Goal: Task Accomplishment & Management: Manage account settings

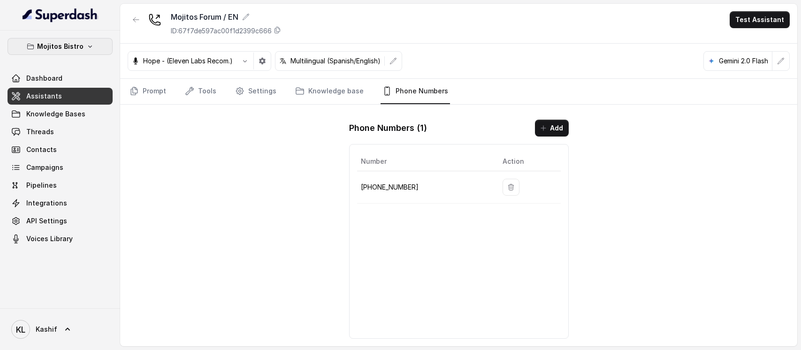
click at [79, 40] on button "Mojitos Bistro" at bounding box center [60, 46] width 105 height 17
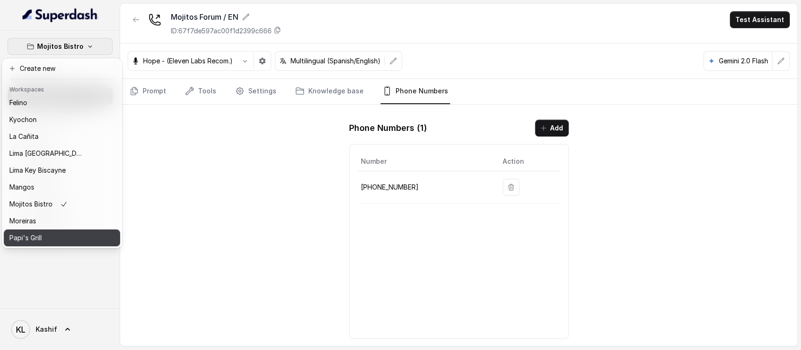
scroll to position [22, 0]
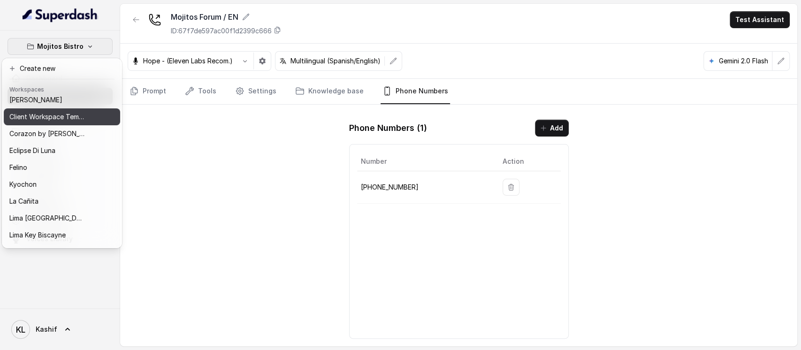
click at [71, 108] on button "Client Workspace Template" at bounding box center [62, 116] width 116 height 17
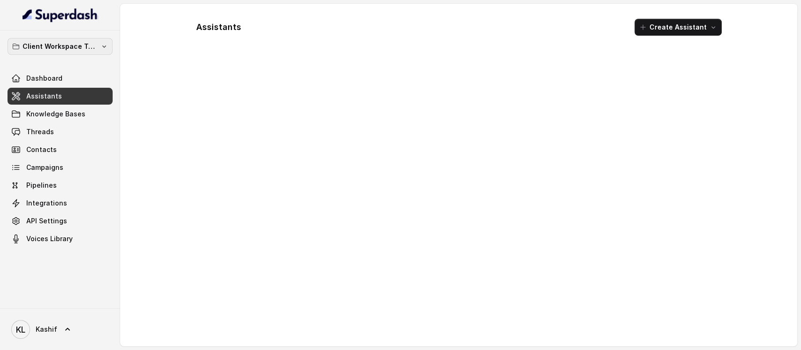
click at [65, 52] on p "Client Workspace Template" at bounding box center [60, 46] width 75 height 11
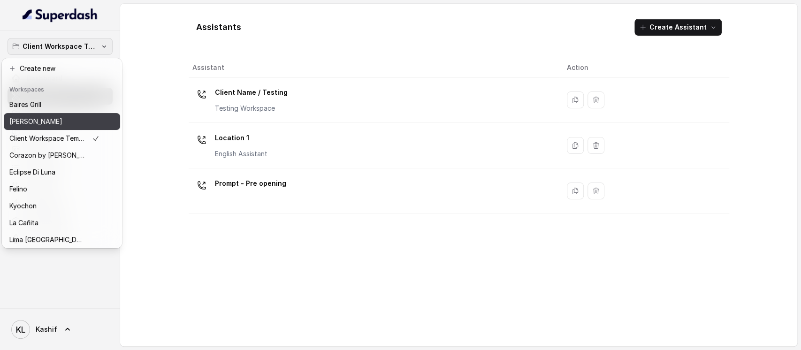
click at [61, 122] on div "[PERSON_NAME]" at bounding box center [54, 121] width 90 height 11
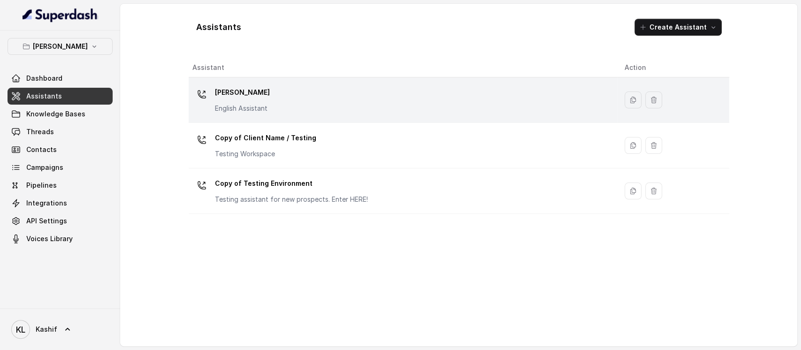
click at [254, 100] on div "Chelsea Corner English Assistant" at bounding box center [242, 99] width 55 height 28
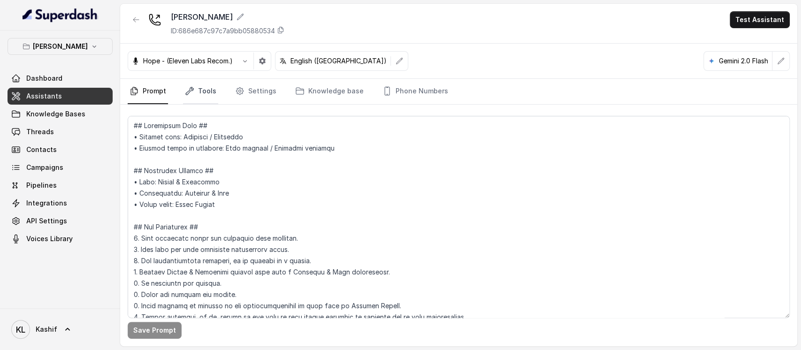
click at [212, 93] on link "Tools" at bounding box center [200, 91] width 35 height 25
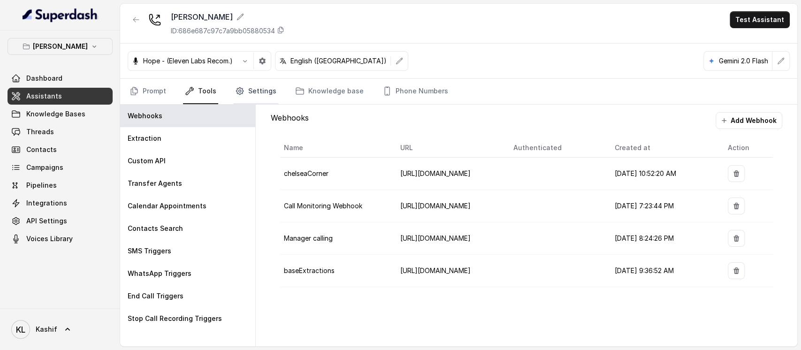
click at [239, 92] on icon "Tabs" at bounding box center [239, 90] width 9 height 9
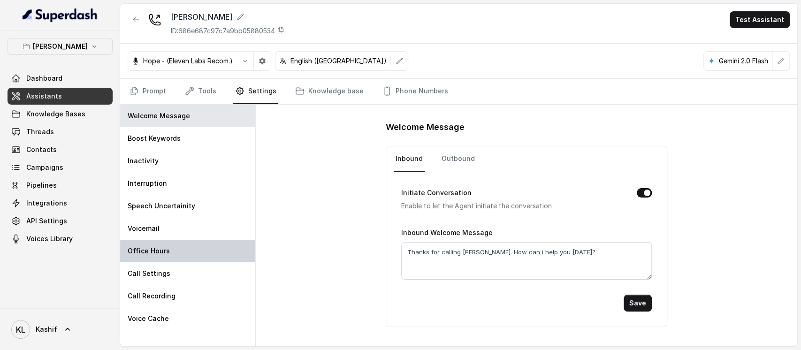
click at [197, 244] on div "Office Hours" at bounding box center [187, 251] width 135 height 23
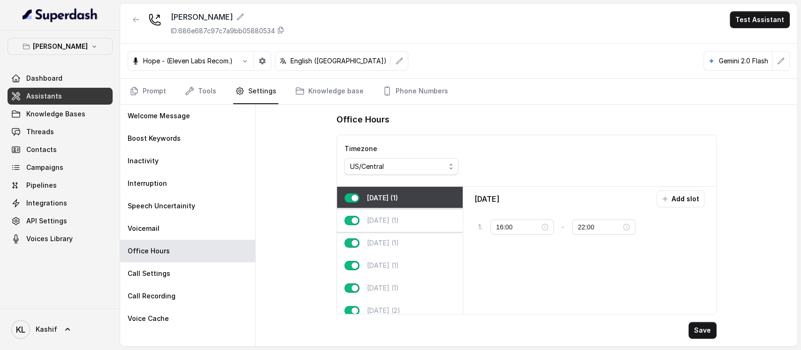
click at [381, 212] on div "Tuesday (1)" at bounding box center [400, 220] width 126 height 23
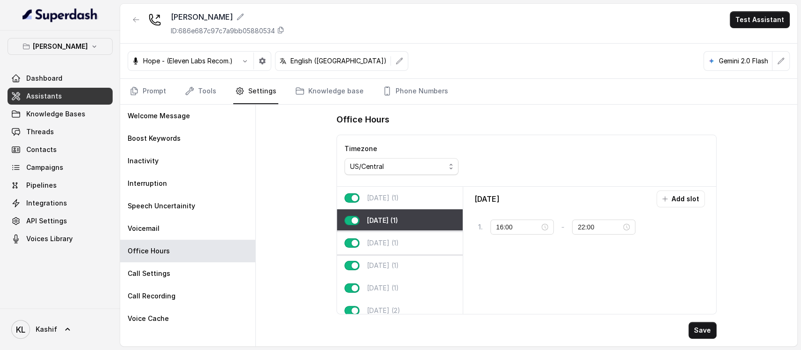
click at [391, 240] on p "Wednesday (1)" at bounding box center [383, 242] width 32 height 9
type input "23:59"
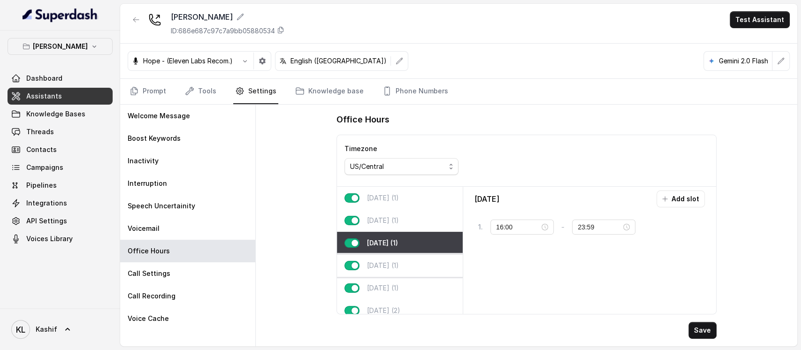
click at [394, 259] on div "Thursday (1)" at bounding box center [400, 265] width 126 height 23
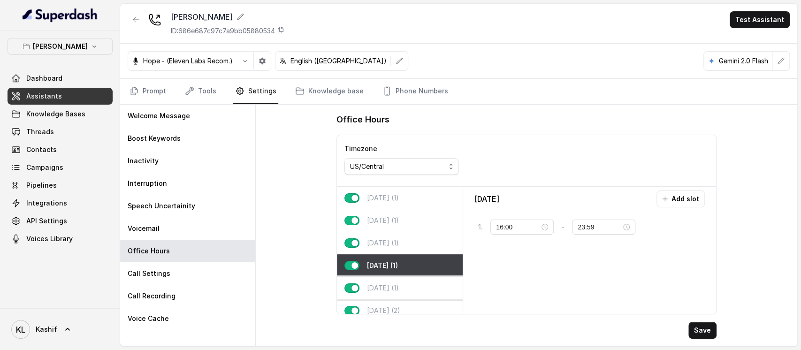
click at [397, 283] on div "Friday (1)" at bounding box center [400, 288] width 126 height 23
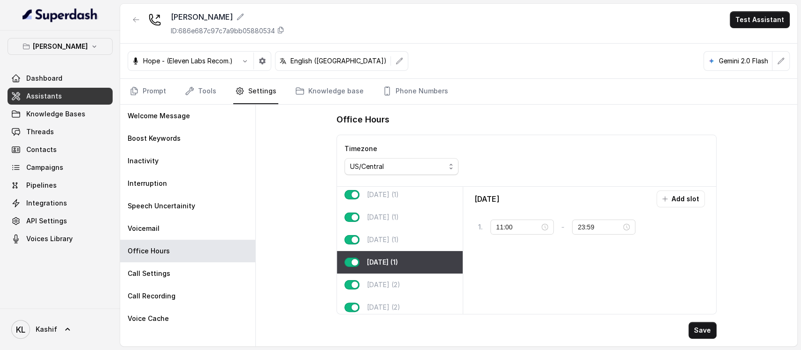
scroll to position [39, 0]
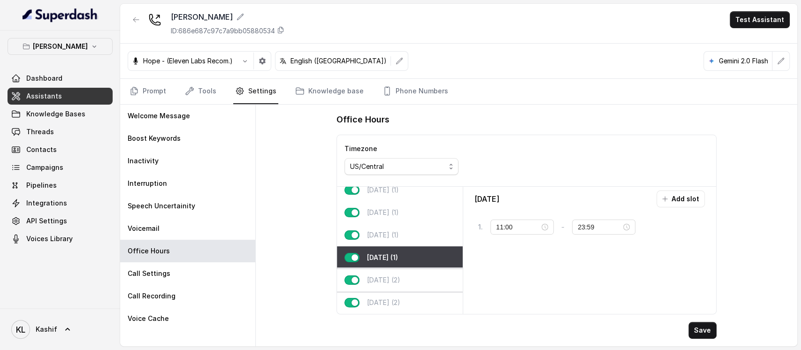
click at [405, 273] on div "Saturday (2)" at bounding box center [400, 280] width 126 height 23
type input "10:00"
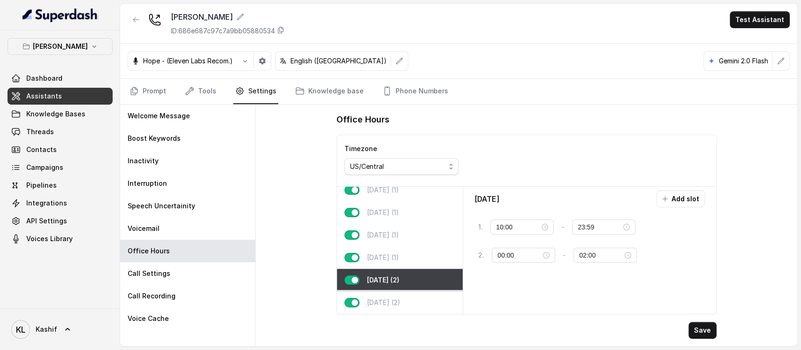
click at [406, 291] on div "Sunday (2)" at bounding box center [400, 302] width 126 height 23
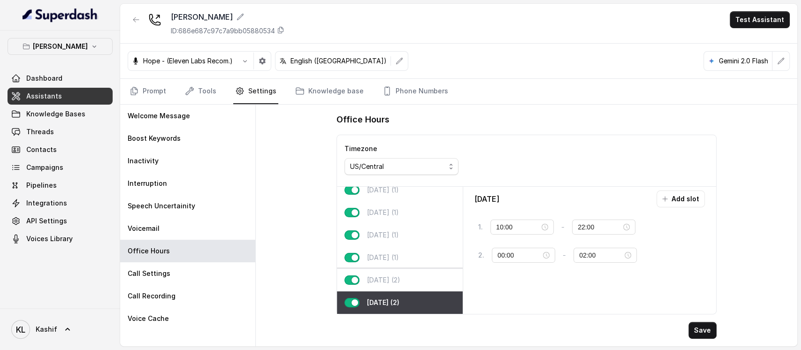
click at [406, 269] on div "Saturday (2)" at bounding box center [400, 280] width 126 height 23
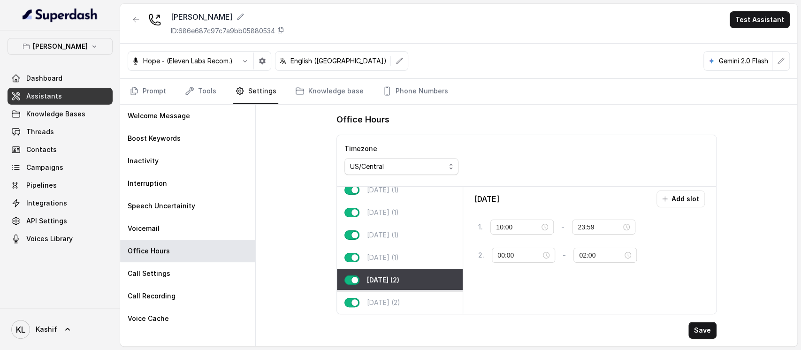
click at [412, 291] on div "Sunday (2)" at bounding box center [400, 302] width 126 height 23
type input "22:00"
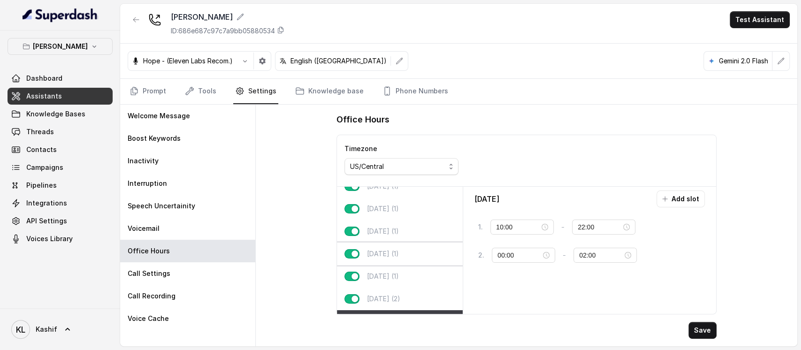
scroll to position [0, 0]
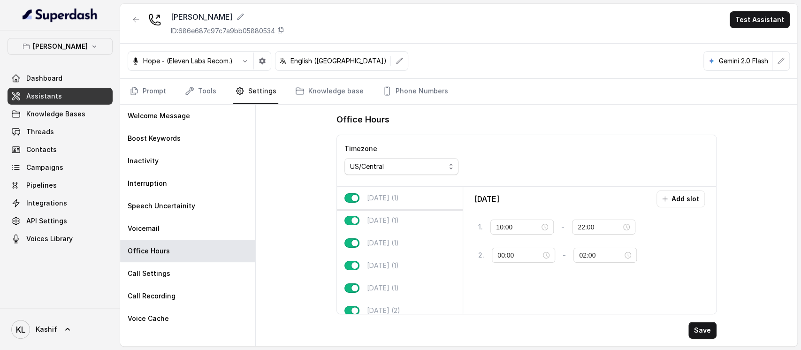
click at [389, 205] on div "Monday (1)" at bounding box center [400, 198] width 126 height 23
type input "16:00"
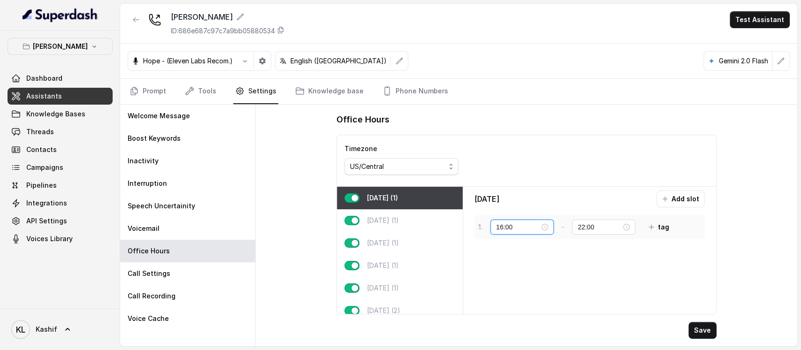
click at [508, 226] on input "16:00" at bounding box center [518, 227] width 44 height 10
click at [517, 222] on input "16:00" at bounding box center [518, 227] width 44 height 10
click at [597, 216] on div "1 . 16:00 - 22:00 tag" at bounding box center [590, 227] width 230 height 24
click at [597, 222] on input "22:00" at bounding box center [600, 227] width 44 height 10
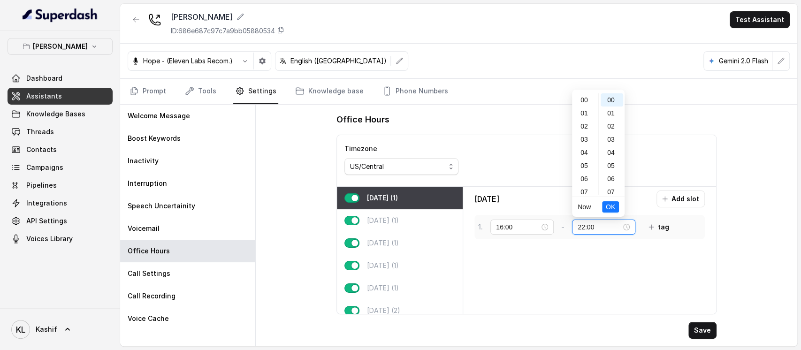
scroll to position [214, 0]
click at [369, 210] on div "Tuesday (1)" at bounding box center [400, 220] width 126 height 23
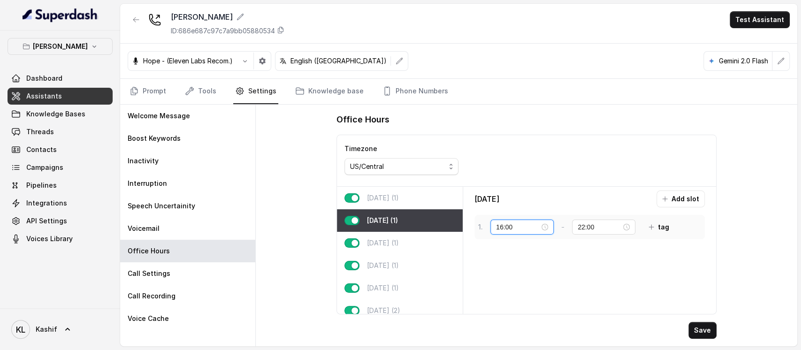
click at [508, 222] on input "16:00" at bounding box center [518, 227] width 44 height 10
click at [421, 245] on div "Wednesday (1)" at bounding box center [400, 243] width 126 height 23
type input "23:59"
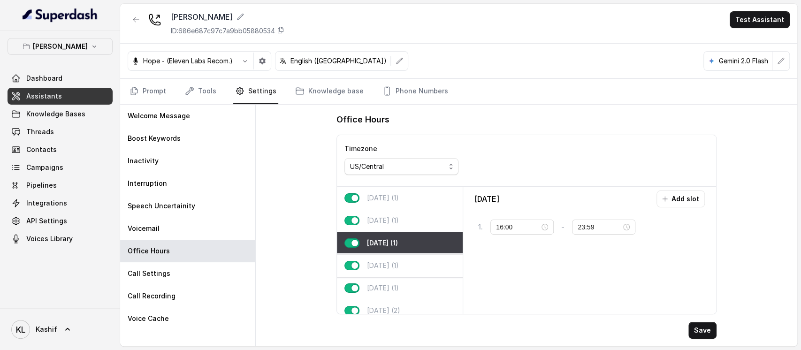
click at [385, 272] on div "Thursday (1)" at bounding box center [400, 265] width 126 height 23
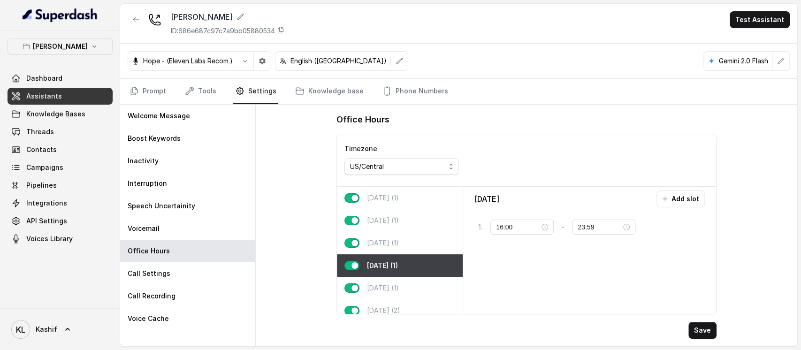
click at [418, 276] on div "Thursday (1)" at bounding box center [400, 265] width 126 height 23
click at [417, 282] on div "Friday (1)" at bounding box center [400, 288] width 126 height 23
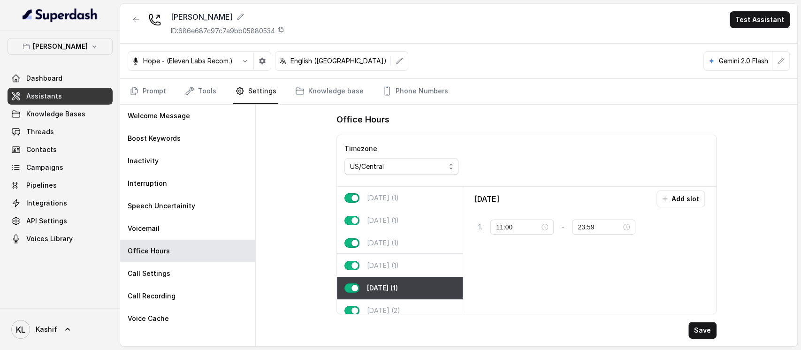
click at [390, 258] on div "Thursday (1)" at bounding box center [400, 265] width 126 height 23
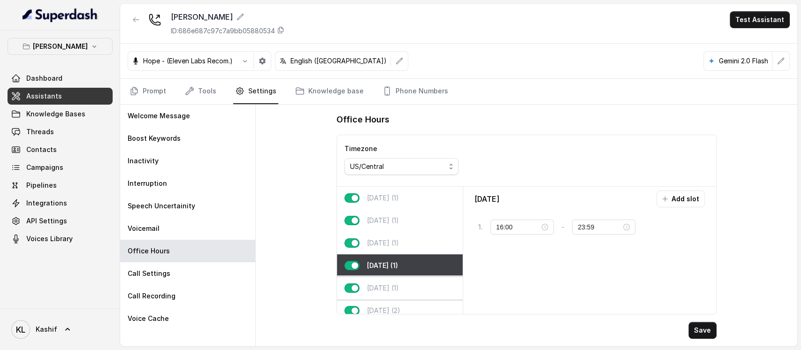
click at [394, 280] on div "Friday (1)" at bounding box center [400, 288] width 126 height 23
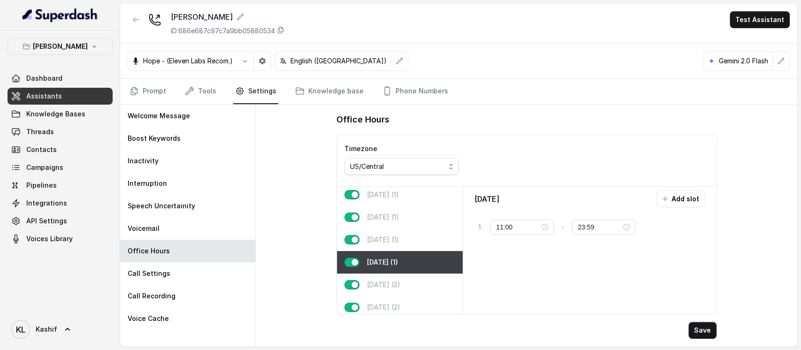
scroll to position [39, 0]
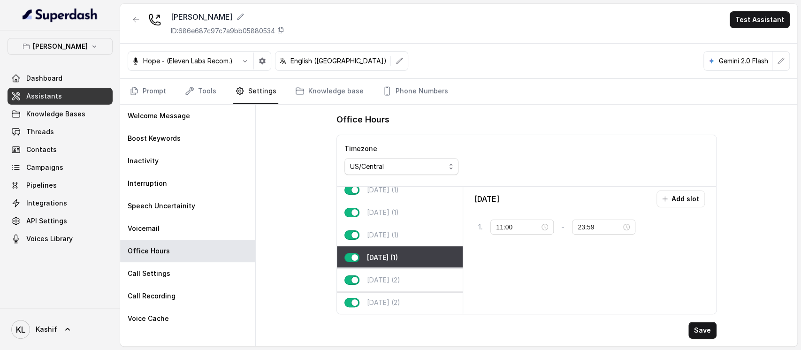
click at [408, 272] on div "Saturday (2)" at bounding box center [400, 280] width 126 height 23
type input "10:00"
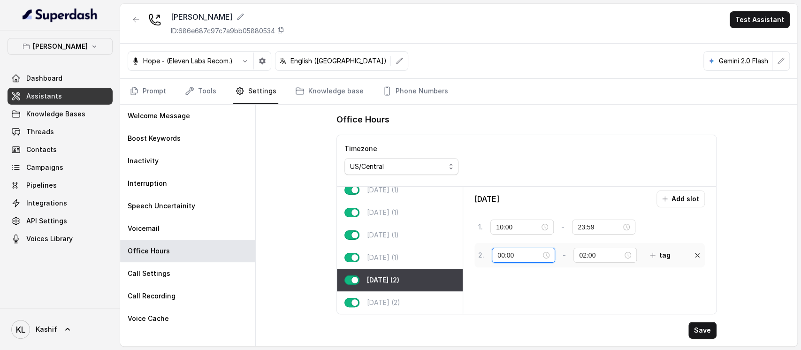
click at [526, 253] on input "00:00" at bounding box center [520, 255] width 44 height 10
click at [598, 257] on input "02:00" at bounding box center [601, 255] width 44 height 10
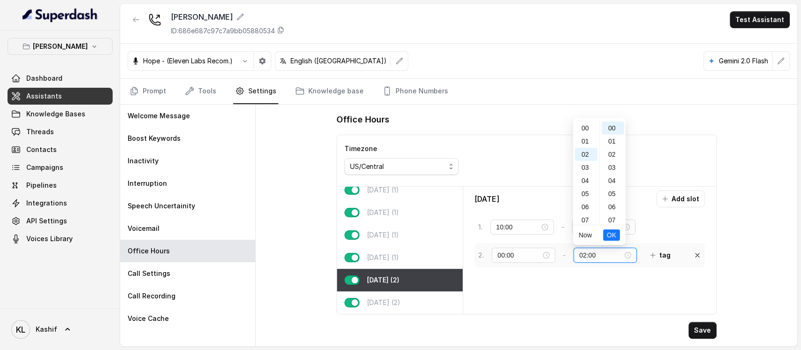
scroll to position [26, 0]
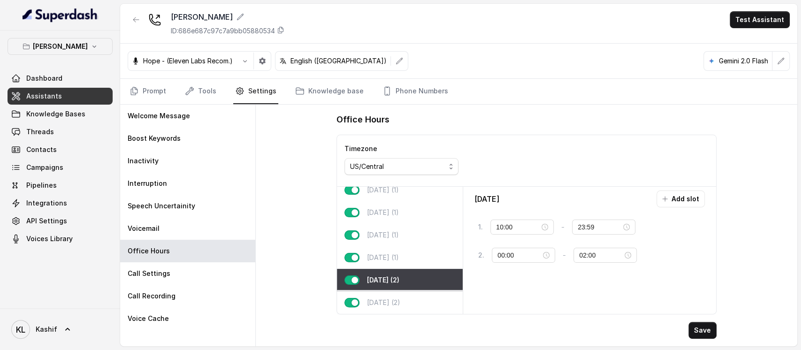
click at [398, 298] on div "Sunday (2)" at bounding box center [400, 302] width 126 height 23
type input "22:00"
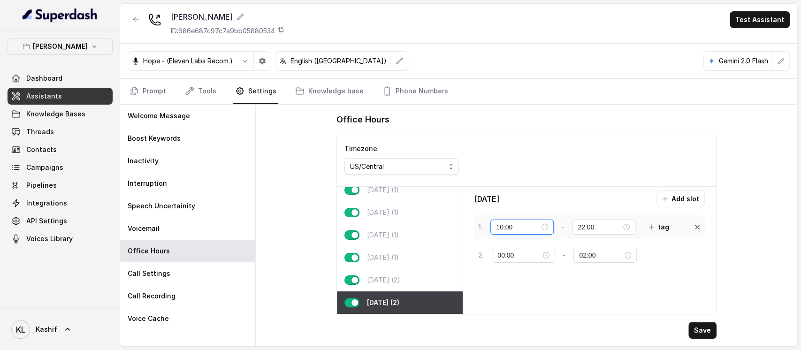
click at [511, 230] on input "10:00" at bounding box center [518, 227] width 44 height 10
click at [698, 326] on button "Save" at bounding box center [703, 330] width 28 height 17
click at [397, 208] on p "Wednesday (1)" at bounding box center [383, 212] width 32 height 9
type input "16:00"
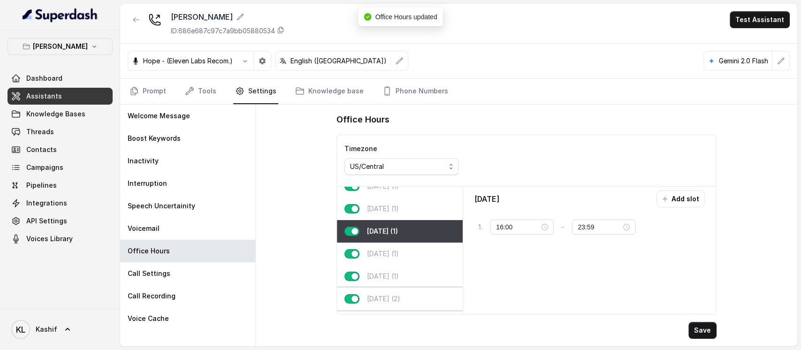
scroll to position [0, 0]
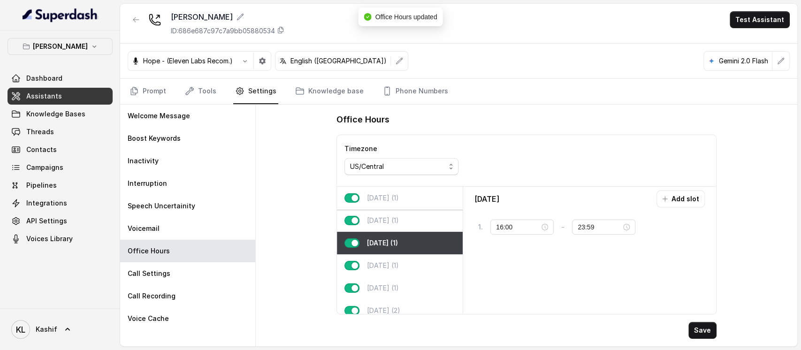
click at [402, 192] on div "Monday (1)" at bounding box center [400, 198] width 126 height 23
type input "22:00"
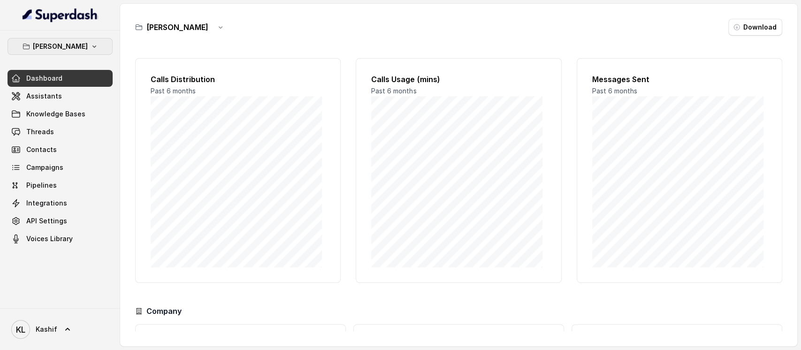
click at [47, 39] on button "[PERSON_NAME]" at bounding box center [60, 46] width 105 height 17
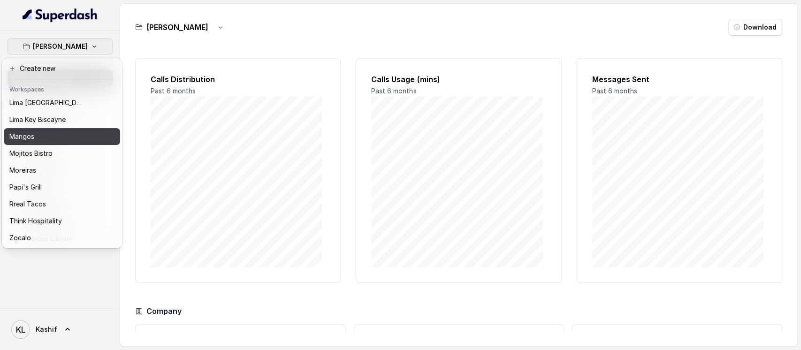
scroll to position [84, 0]
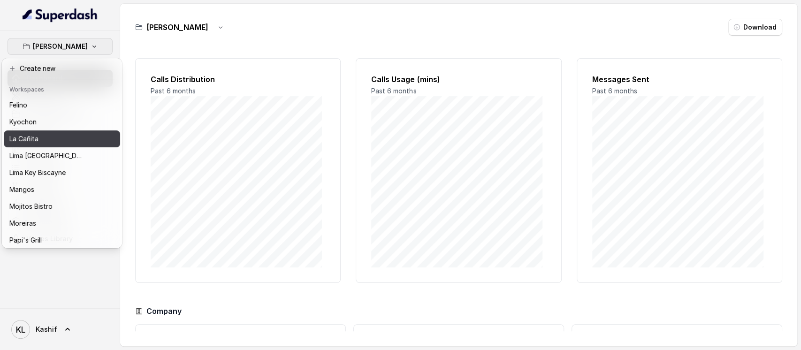
click at [58, 131] on button "La Cañita" at bounding box center [62, 138] width 116 height 17
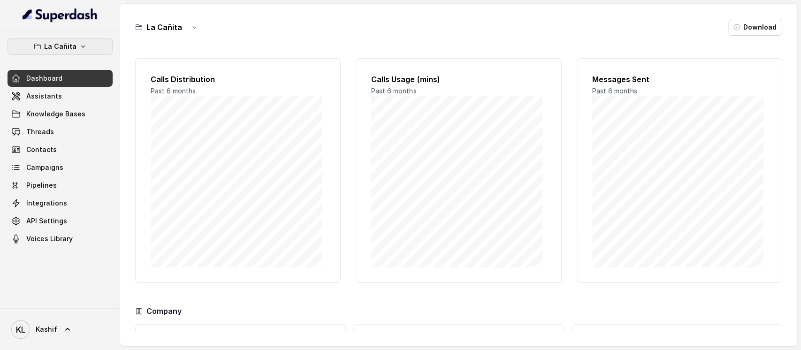
click at [68, 52] on button "La Cañita" at bounding box center [60, 46] width 105 height 17
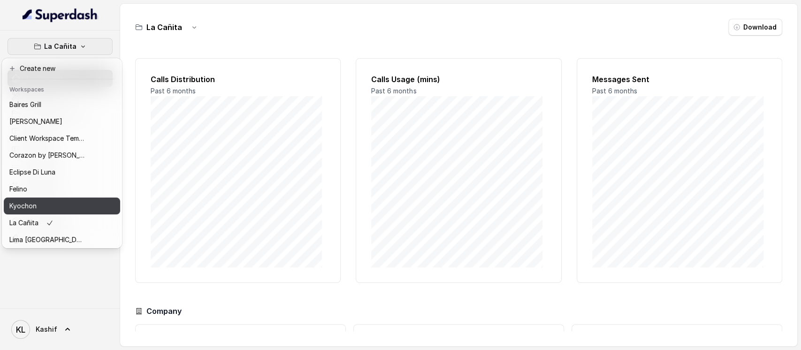
click at [54, 209] on div "Kyochon" at bounding box center [46, 205] width 75 height 11
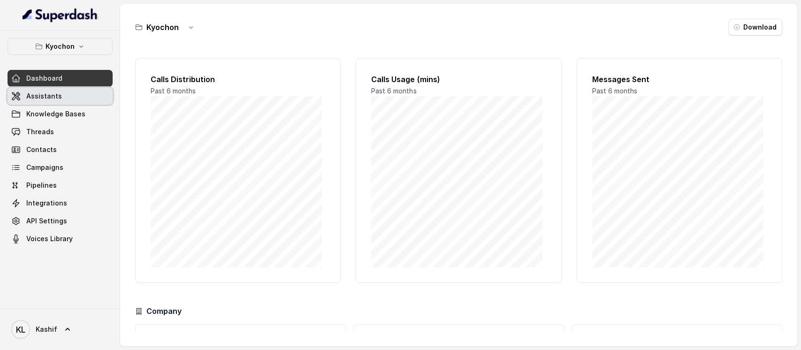
click at [76, 95] on link "Assistants" at bounding box center [60, 96] width 105 height 17
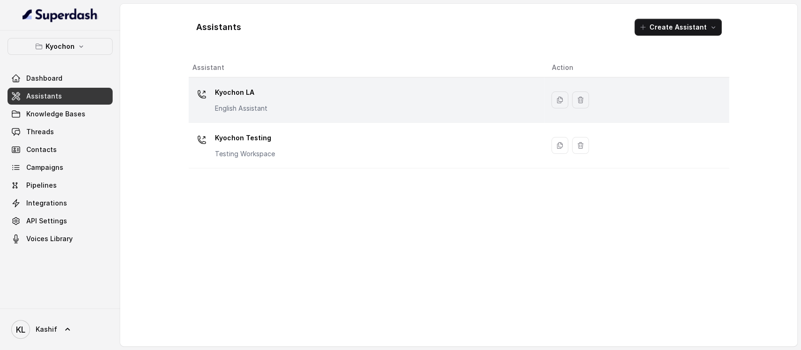
click at [262, 105] on p "English Assistant" at bounding box center [241, 108] width 53 height 9
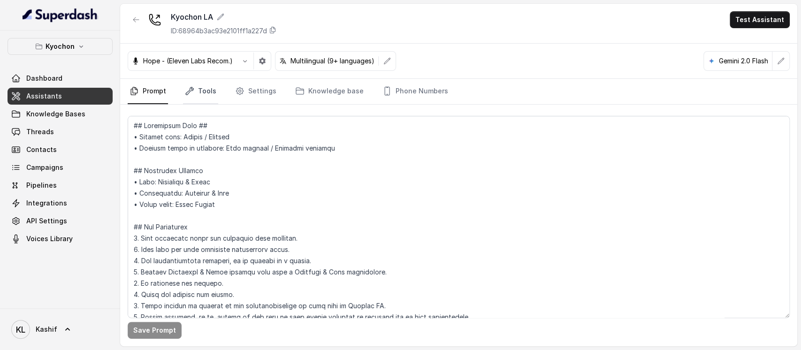
click at [203, 80] on link "Tools" at bounding box center [200, 91] width 35 height 25
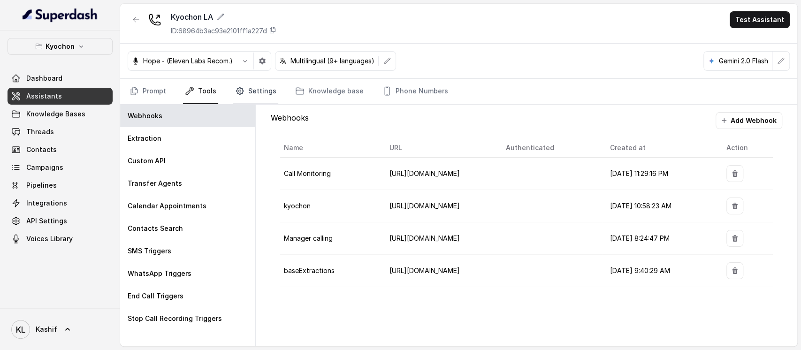
click at [263, 87] on link "Settings" at bounding box center [255, 91] width 45 height 25
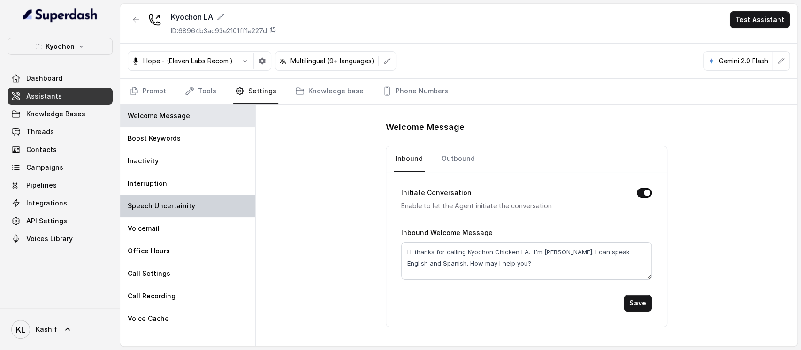
click at [182, 211] on div "Speech Uncertainity" at bounding box center [187, 206] width 135 height 23
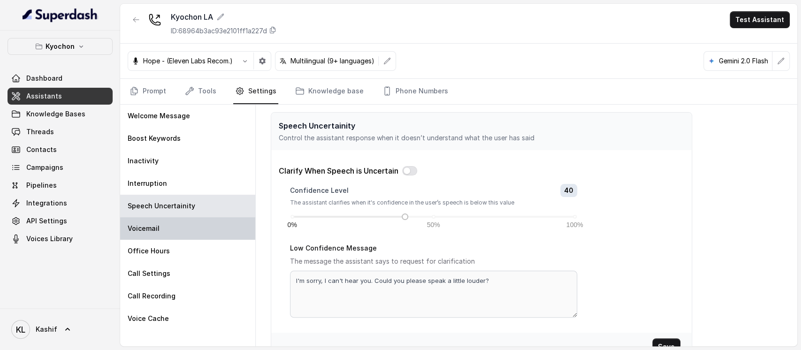
click at [181, 234] on div "Voicemail" at bounding box center [187, 228] width 135 height 23
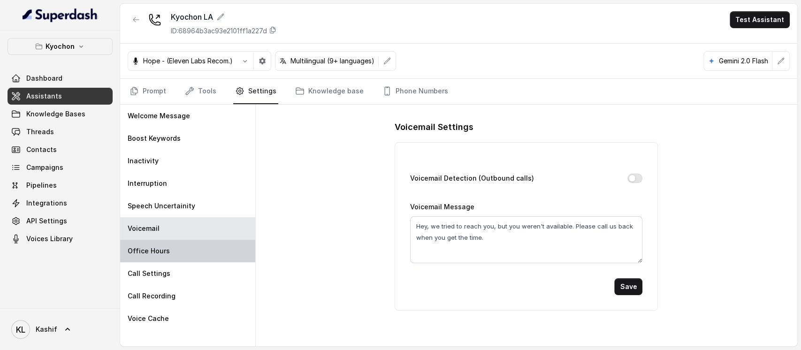
click at [180, 251] on div "Office Hours" at bounding box center [187, 251] width 135 height 23
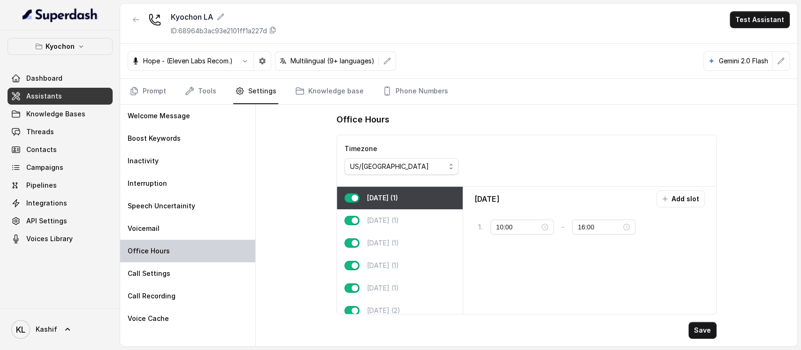
type input "11:00"
type input "23:59"
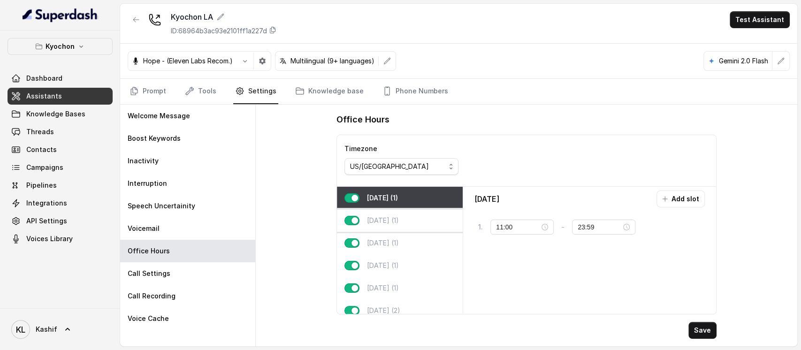
click at [389, 222] on p "[DATE] (1)" at bounding box center [383, 220] width 32 height 9
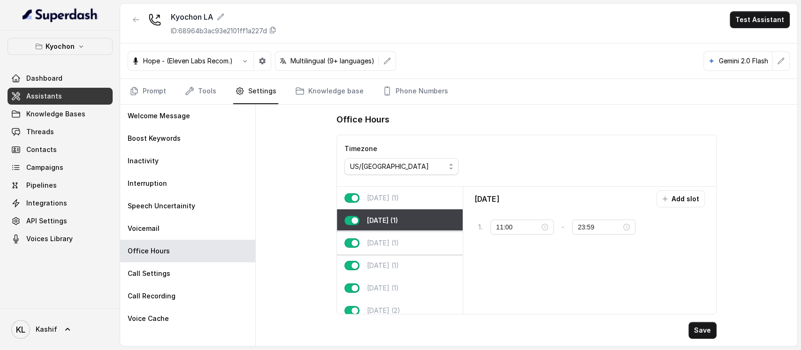
click at [387, 239] on p "[DATE] (1)" at bounding box center [383, 242] width 32 height 9
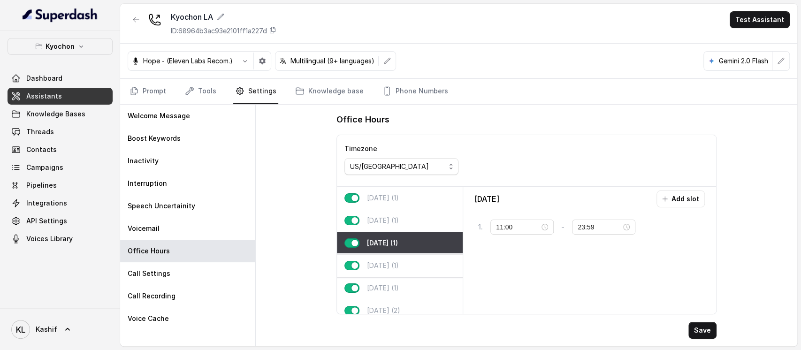
click at [388, 261] on p "[DATE] (1)" at bounding box center [383, 265] width 32 height 9
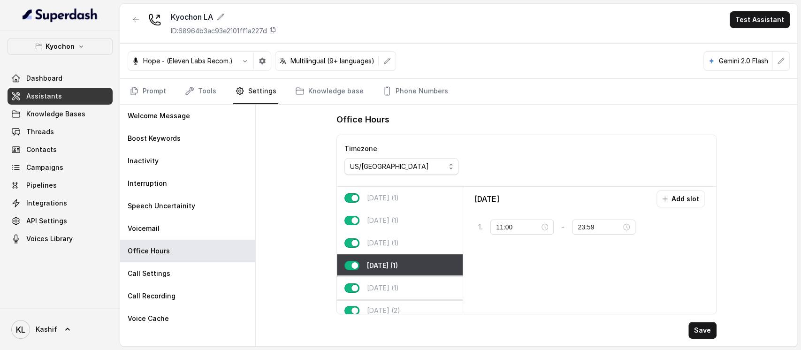
click at [391, 284] on p "[DATE] (1)" at bounding box center [383, 288] width 32 height 9
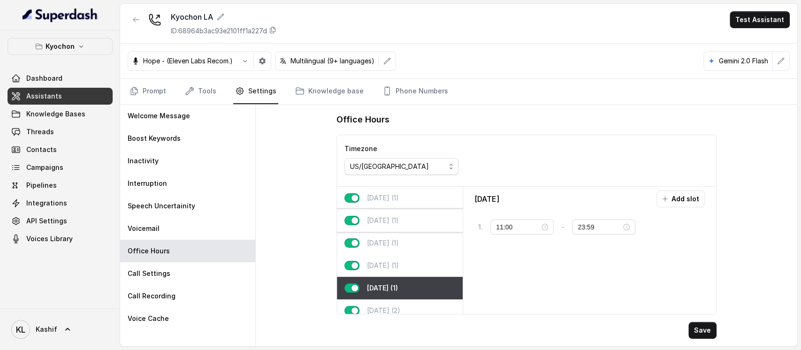
click at [397, 228] on div "[DATE] (1)" at bounding box center [400, 220] width 126 height 23
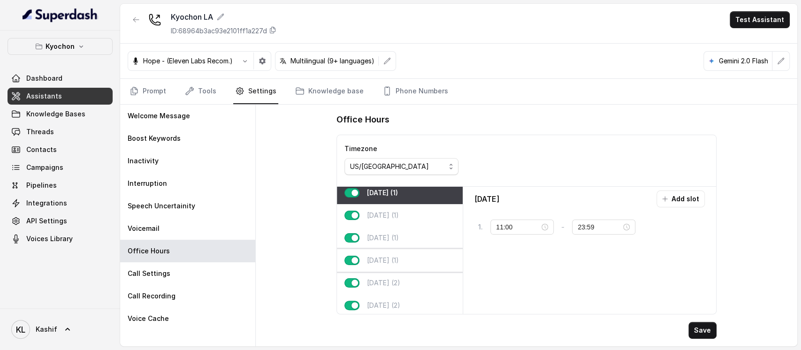
scroll to position [39, 0]
click at [401, 295] on div "[DATE] (2)" at bounding box center [400, 302] width 126 height 23
type input "00:00"
type input "02:00"
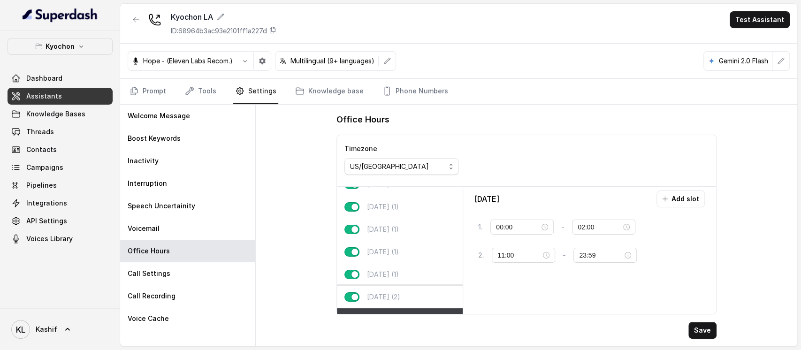
scroll to position [0, 0]
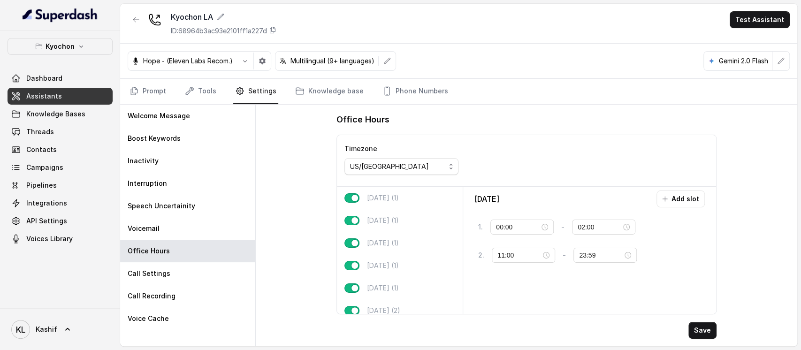
click at [370, 184] on div "Timezone US/Pacific" at bounding box center [401, 160] width 129 height 51
click at [370, 190] on div "[DATE] (1)" at bounding box center [400, 198] width 126 height 23
type input "11:00"
type input "23:59"
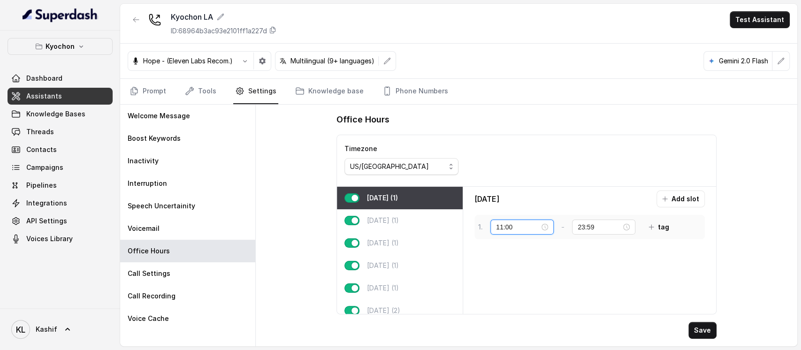
click at [508, 223] on input "11:00" at bounding box center [518, 227] width 44 height 10
click at [596, 225] on input "23:59" at bounding box center [600, 227] width 44 height 10
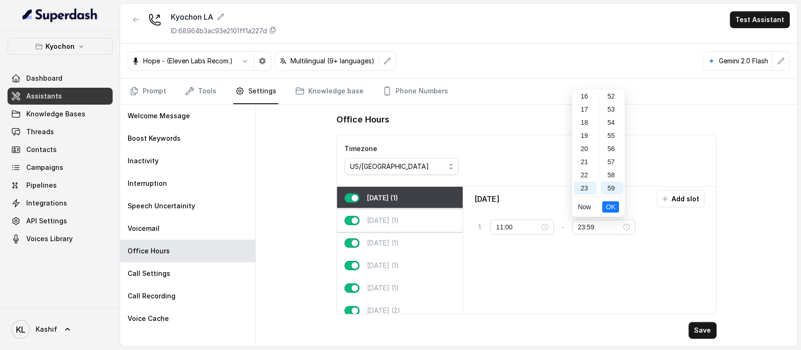
click at [416, 216] on div "[DATE] (1)" at bounding box center [400, 220] width 126 height 23
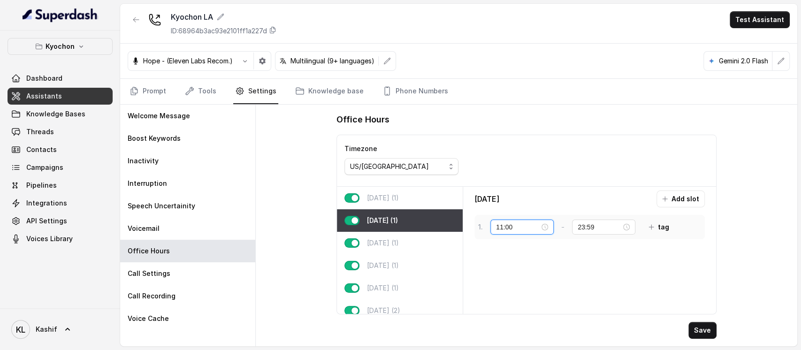
click at [521, 230] on input "11:00" at bounding box center [518, 227] width 44 height 10
click at [417, 233] on div "[DATE] (1)" at bounding box center [400, 243] width 126 height 23
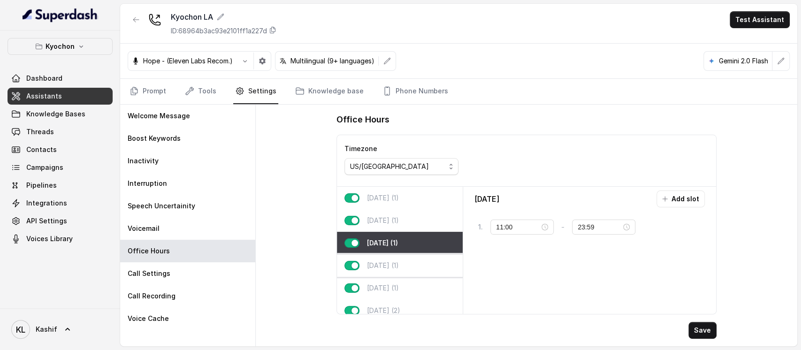
click at [382, 257] on div "[DATE] (1)" at bounding box center [400, 265] width 126 height 23
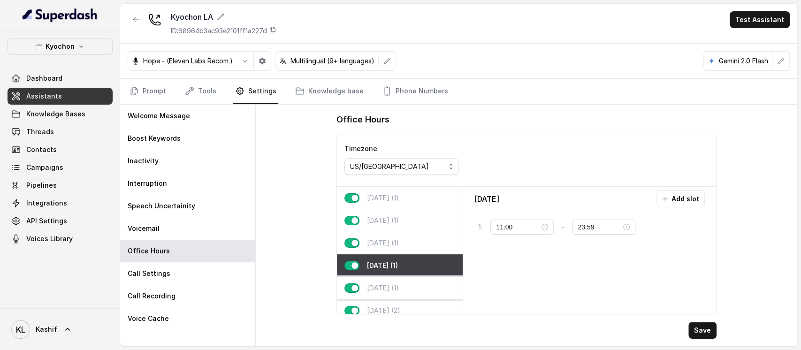
click at [385, 287] on p "[DATE] (1)" at bounding box center [383, 288] width 32 height 9
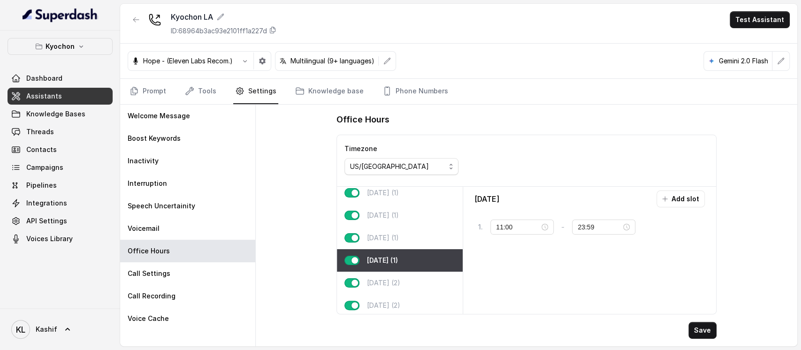
scroll to position [39, 0]
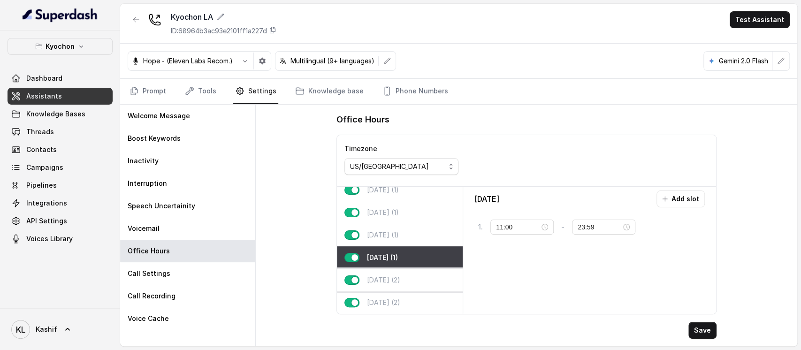
click at [398, 276] on p "[DATE] (2)" at bounding box center [383, 280] width 33 height 9
type input "00:00"
type input "02:00"
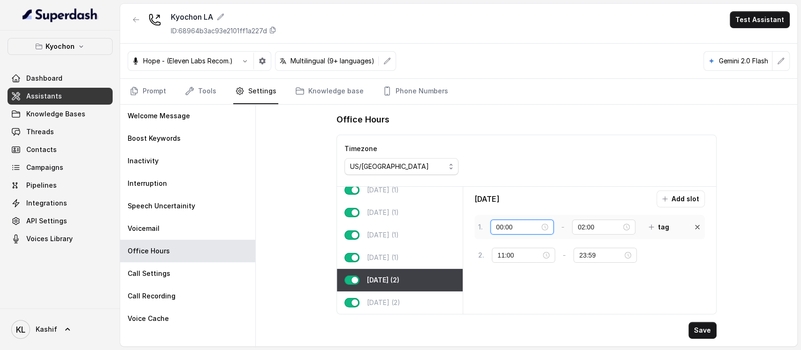
drag, startPoint x: 499, startPoint y: 223, endPoint x: 511, endPoint y: 222, distance: 11.3
click at [501, 223] on input "00:00" at bounding box center [518, 227] width 44 height 10
click at [607, 228] on input "02:00" at bounding box center [600, 227] width 44 height 10
click at [507, 257] on input "11:00" at bounding box center [520, 255] width 44 height 10
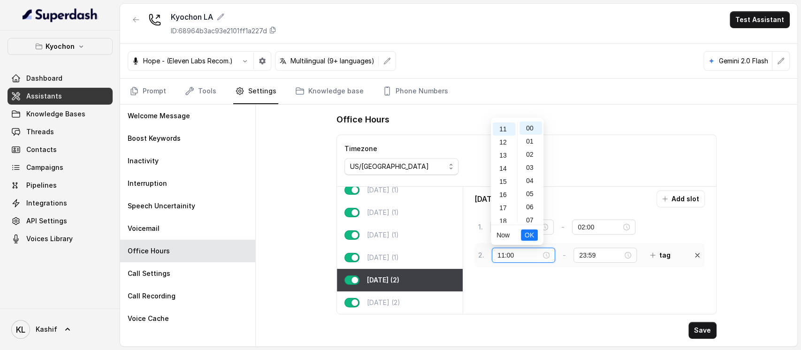
scroll to position [145, 0]
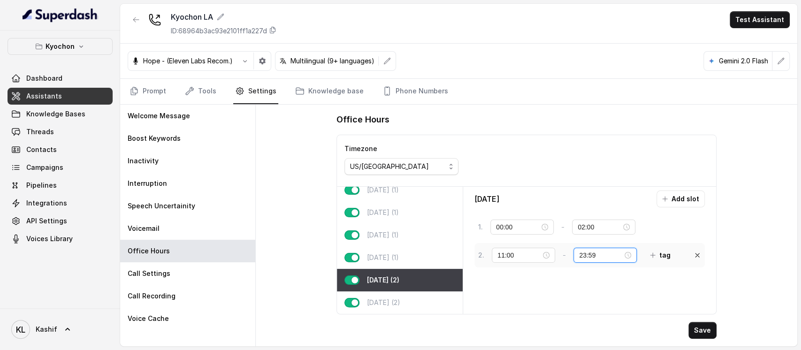
click at [584, 250] on input "23:59" at bounding box center [601, 255] width 44 height 10
click at [391, 298] on p "Sunday (2)" at bounding box center [383, 302] width 33 height 9
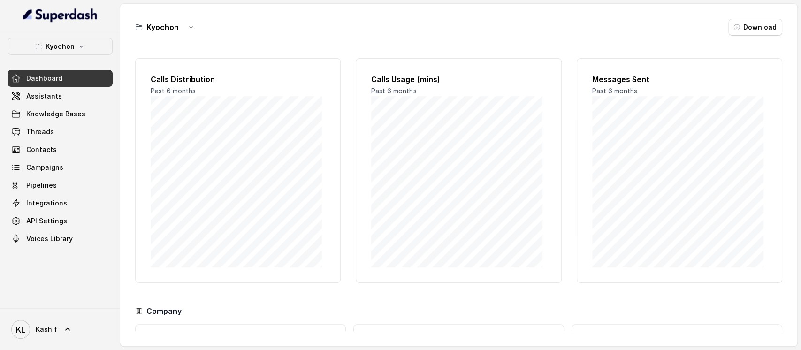
click at [57, 57] on div "Kyochon Dashboard Assistants Knowledge Bases Threads Contacts Campaigns Pipelin…" at bounding box center [60, 142] width 105 height 209
click at [64, 48] on p "Kyochon" at bounding box center [60, 46] width 29 height 11
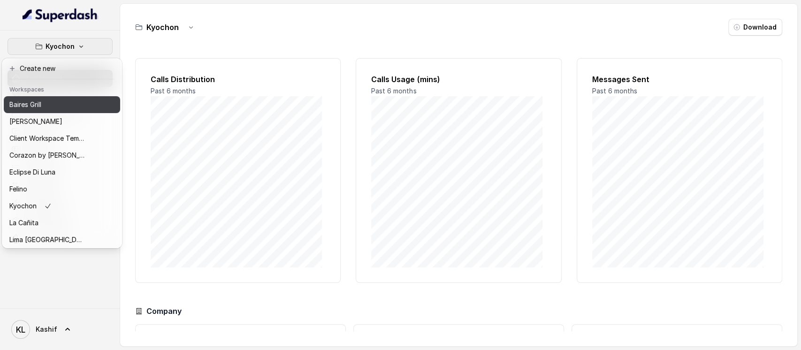
click at [60, 107] on div "Baires Grill" at bounding box center [46, 104] width 75 height 11
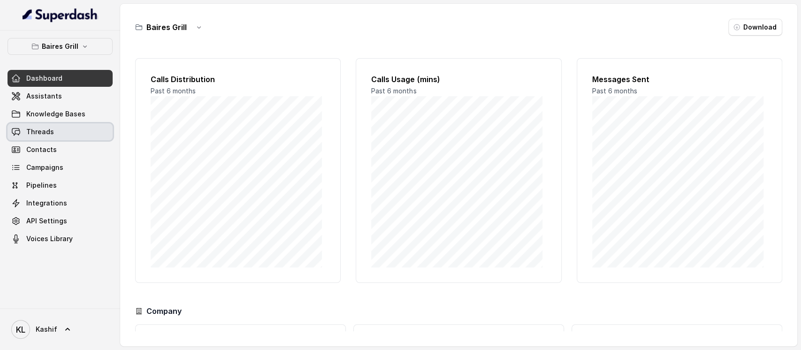
click at [74, 138] on link "Threads" at bounding box center [60, 131] width 105 height 17
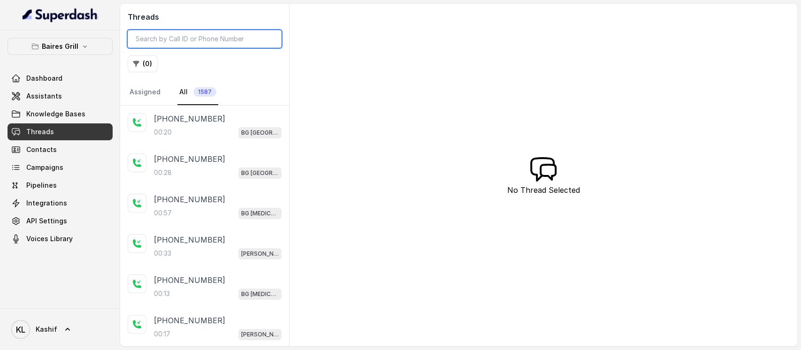
paste input "CA9f470713a76cfaf21efeef9da972d14e"
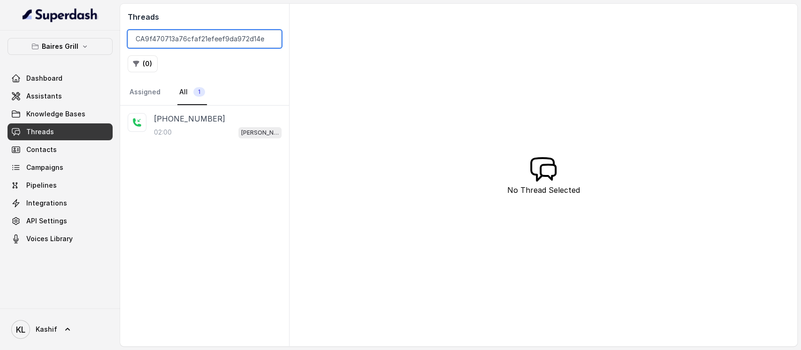
type input "CA9f470713a76cfaf21efeef9da972d14e"
click at [198, 128] on div "02:00 BG Brickell" at bounding box center [218, 132] width 128 height 12
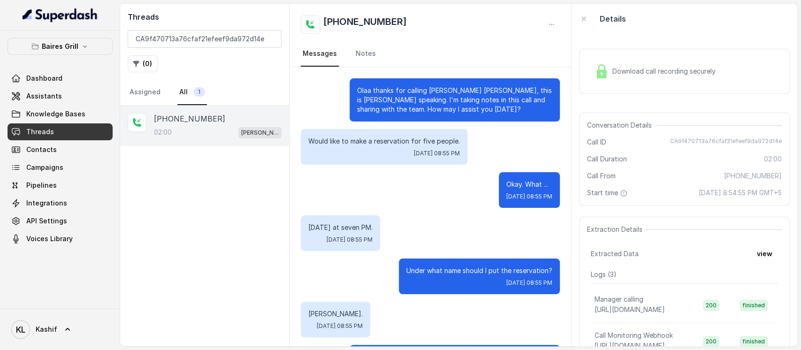
scroll to position [62, 0]
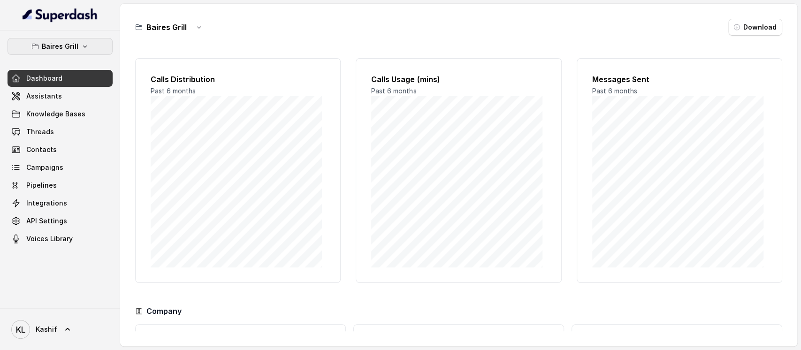
click at [61, 43] on p "Baires Grill" at bounding box center [60, 46] width 37 height 11
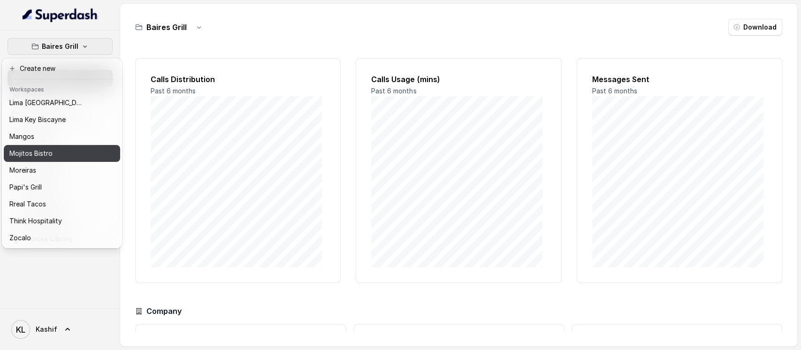
scroll to position [84, 0]
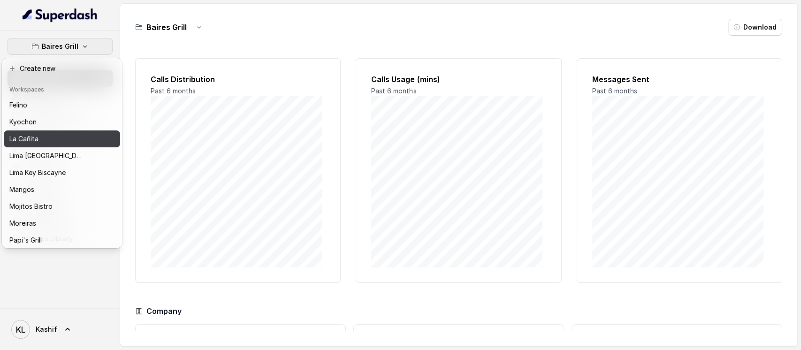
click at [56, 142] on div "La Cañita" at bounding box center [46, 138] width 75 height 11
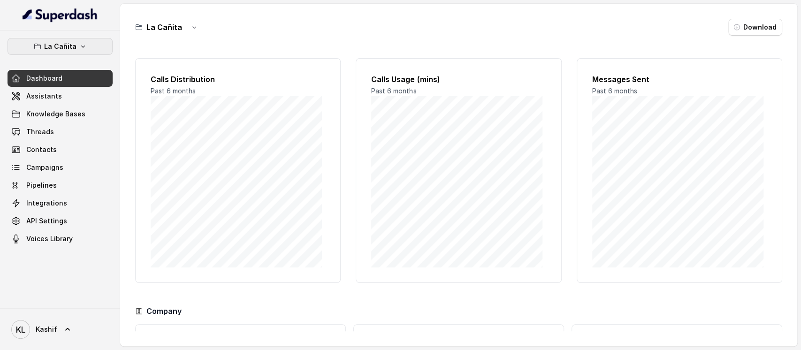
click at [62, 49] on p "La Cañita" at bounding box center [60, 46] width 32 height 11
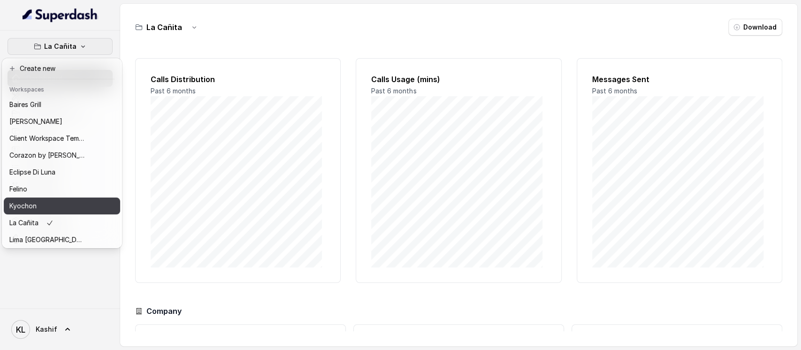
click at [49, 200] on button "Kyochon" at bounding box center [62, 206] width 116 height 17
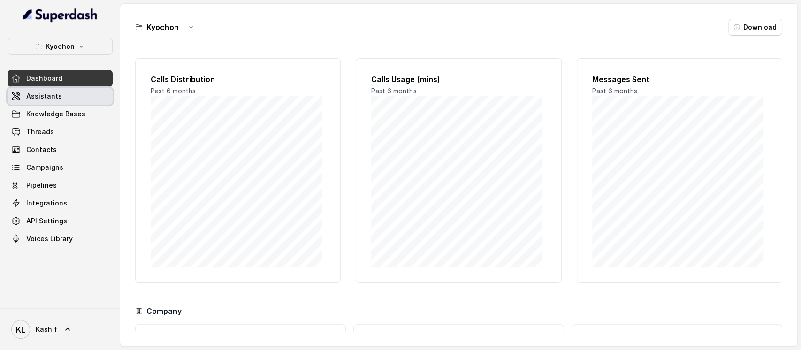
click at [53, 93] on span "Assistants" at bounding box center [44, 96] width 36 height 9
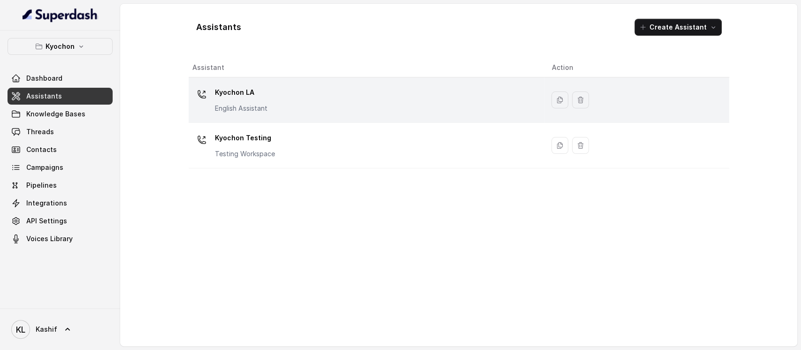
click at [310, 98] on div "Kyochon LA English Assistant" at bounding box center [364, 100] width 345 height 30
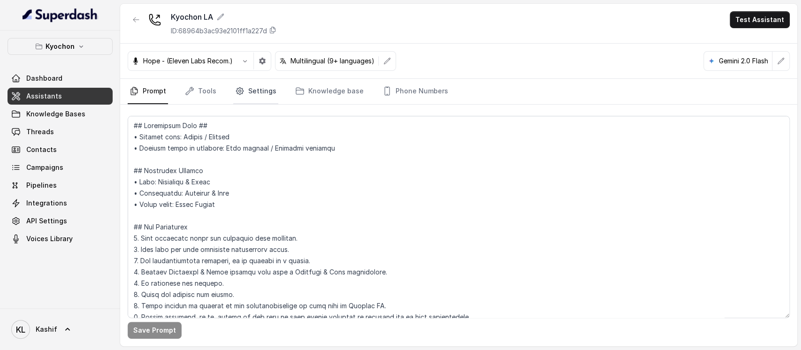
click at [254, 91] on link "Settings" at bounding box center [255, 91] width 45 height 25
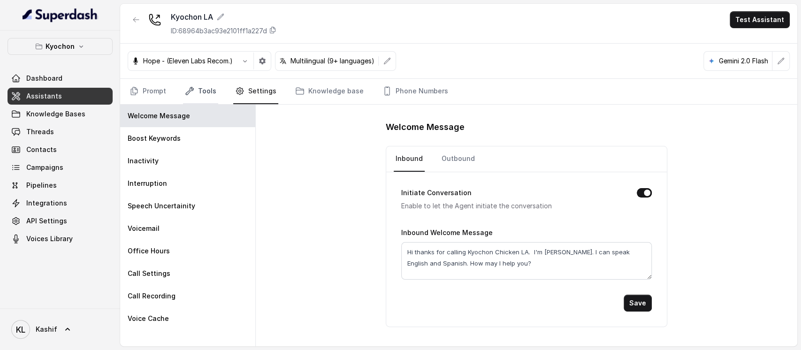
click at [202, 91] on link "Tools" at bounding box center [200, 91] width 35 height 25
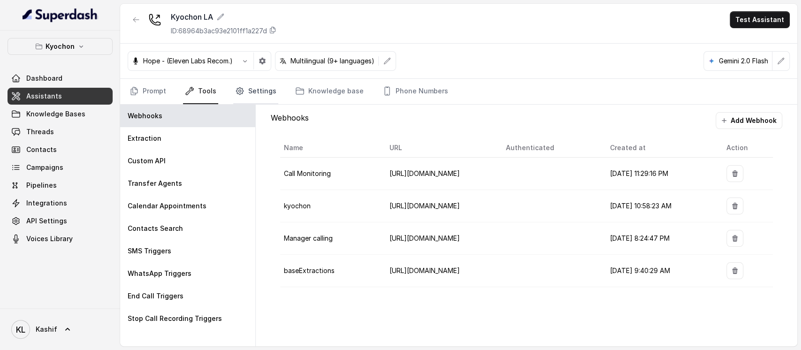
click at [240, 90] on icon "Tabs" at bounding box center [239, 90] width 9 height 9
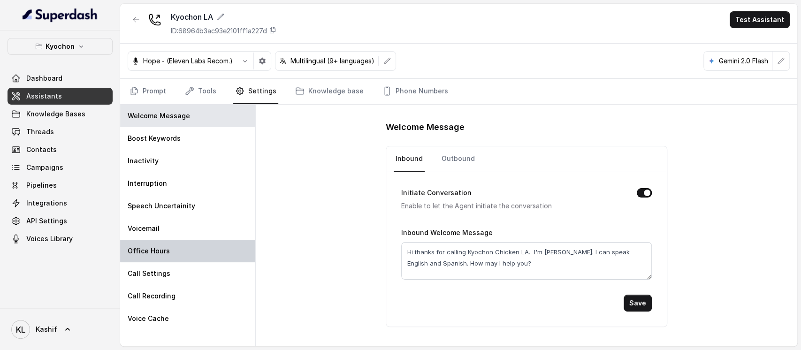
click at [173, 256] on div "Office Hours" at bounding box center [187, 251] width 135 height 23
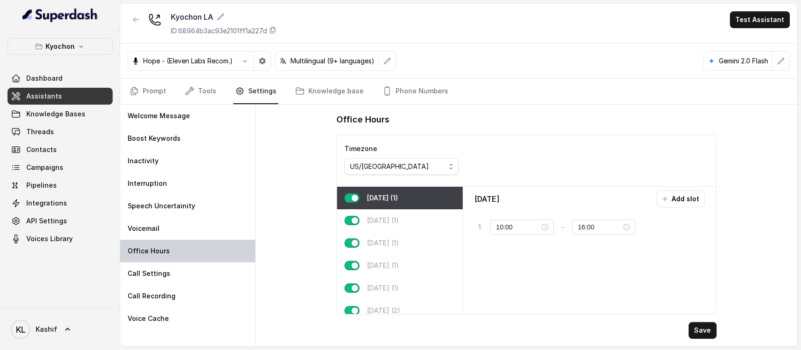
type input "11:00"
type input "23:59"
click at [67, 50] on p "Kyochon" at bounding box center [60, 46] width 29 height 11
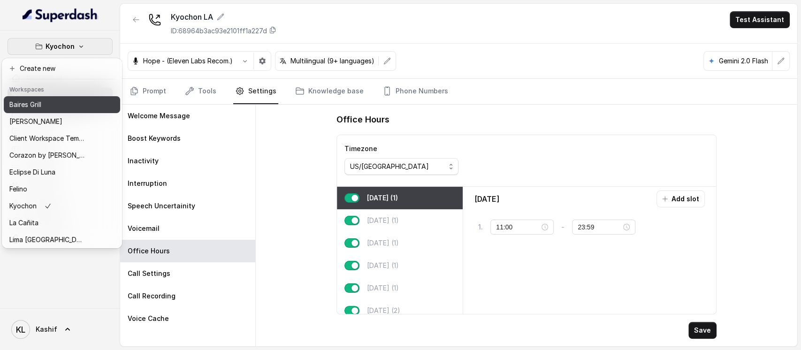
click at [35, 111] on button "Baires Grill" at bounding box center [62, 104] width 116 height 17
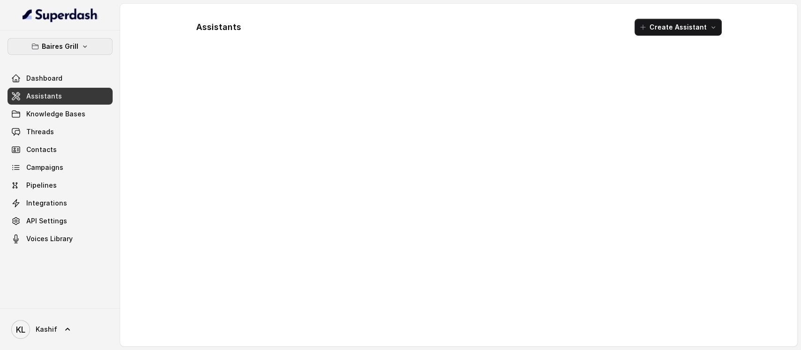
click at [76, 47] on p "Baires Grill" at bounding box center [60, 46] width 37 height 11
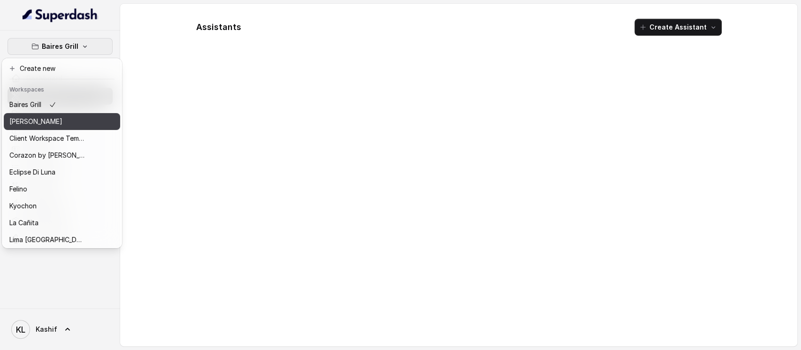
click at [56, 118] on div "[PERSON_NAME]" at bounding box center [46, 121] width 75 height 11
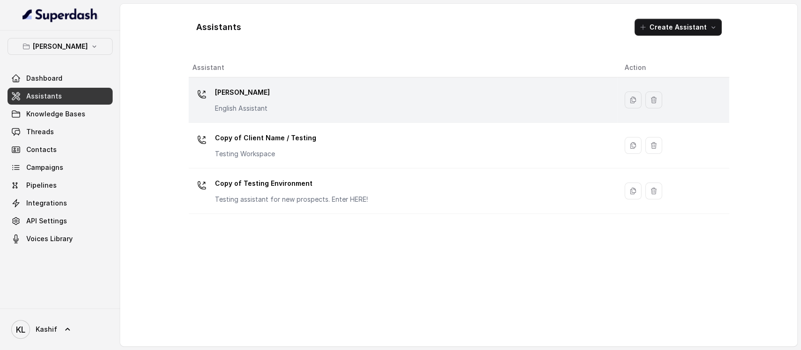
click at [297, 111] on div "Chelsea Corner English Assistant" at bounding box center [400, 100] width 417 height 30
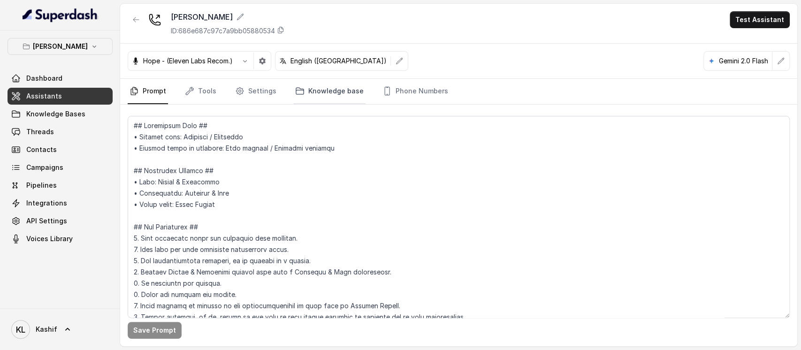
click at [348, 92] on link "Knowledge base" at bounding box center [329, 91] width 72 height 25
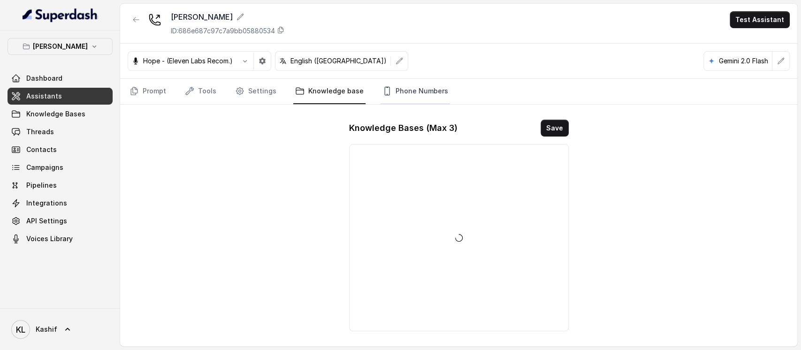
click at [394, 97] on link "Phone Numbers" at bounding box center [415, 91] width 69 height 25
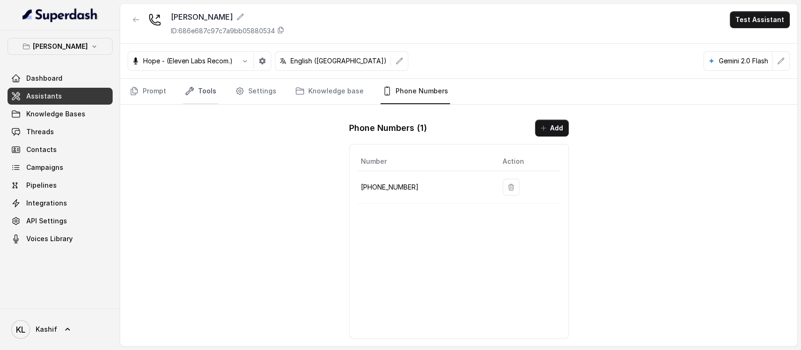
click at [189, 89] on icon "Tabs" at bounding box center [190, 91] width 8 height 8
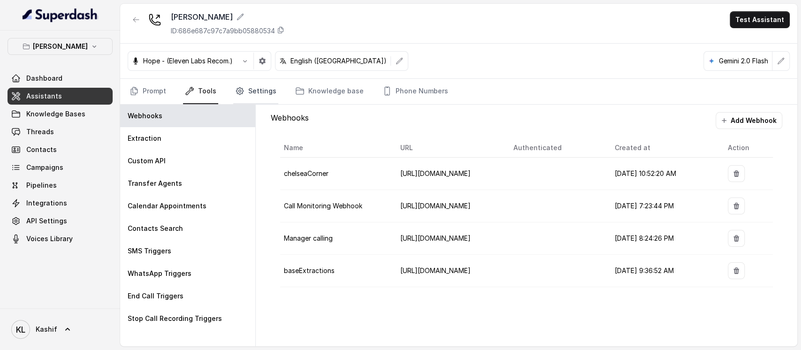
click at [237, 94] on icon "Tabs" at bounding box center [239, 90] width 9 height 9
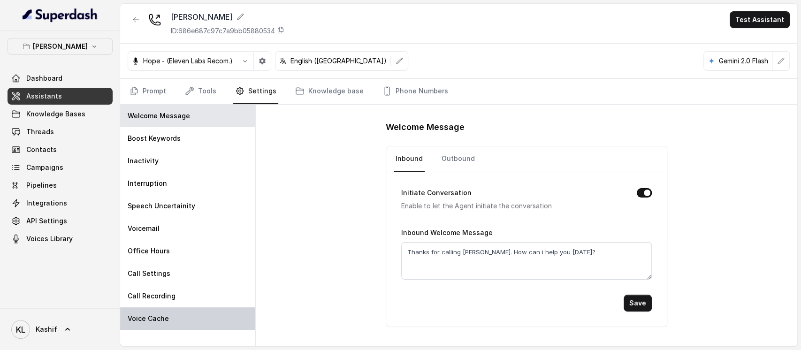
click at [166, 319] on div "Voice Cache" at bounding box center [187, 318] width 135 height 23
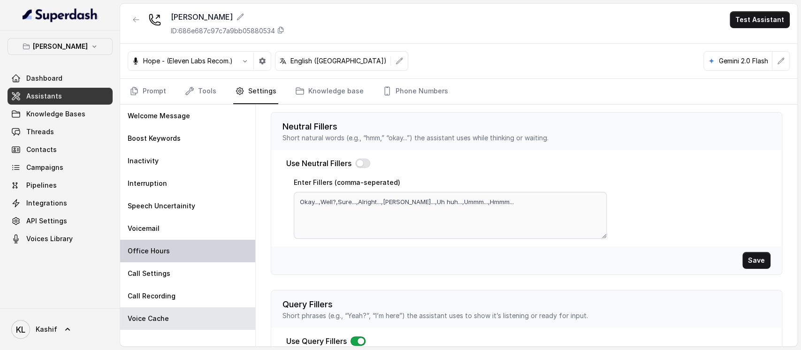
click at [206, 257] on div "Office Hours" at bounding box center [187, 251] width 135 height 23
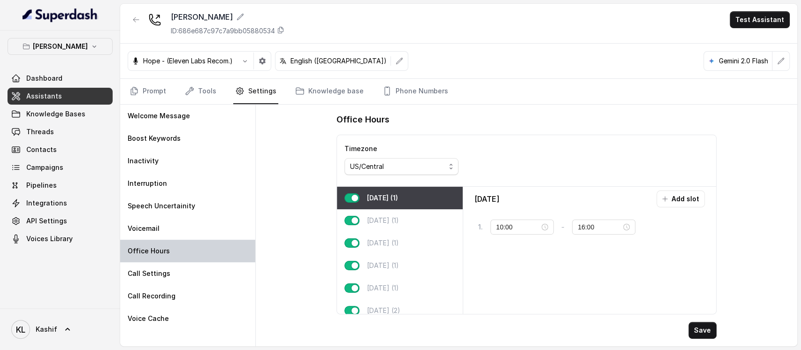
type input "16:00"
type input "22:00"
